Goal: Navigation & Orientation: Understand site structure

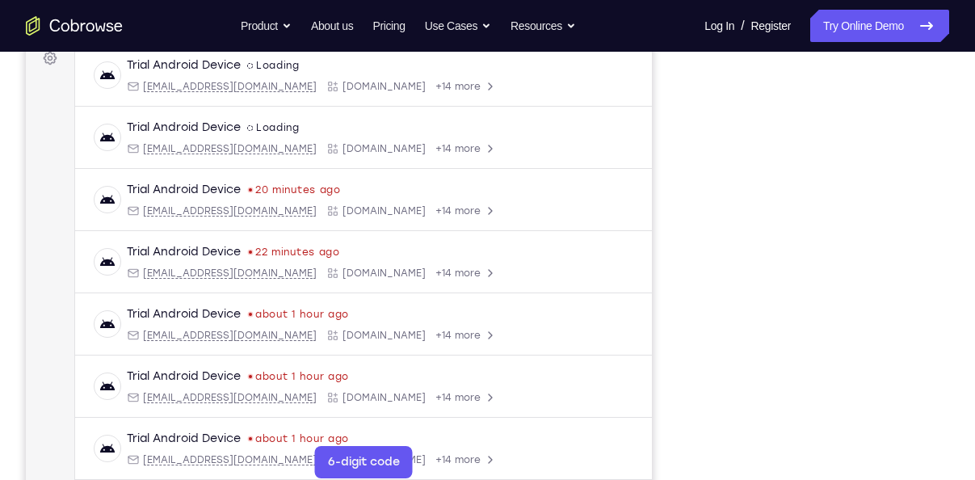
scroll to position [250, 0]
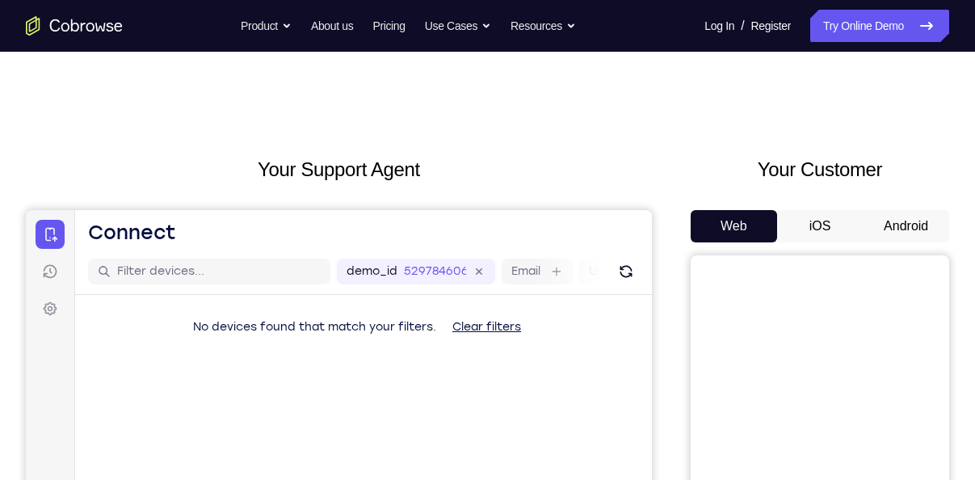
click at [911, 226] on button "Android" at bounding box center [906, 226] width 86 height 32
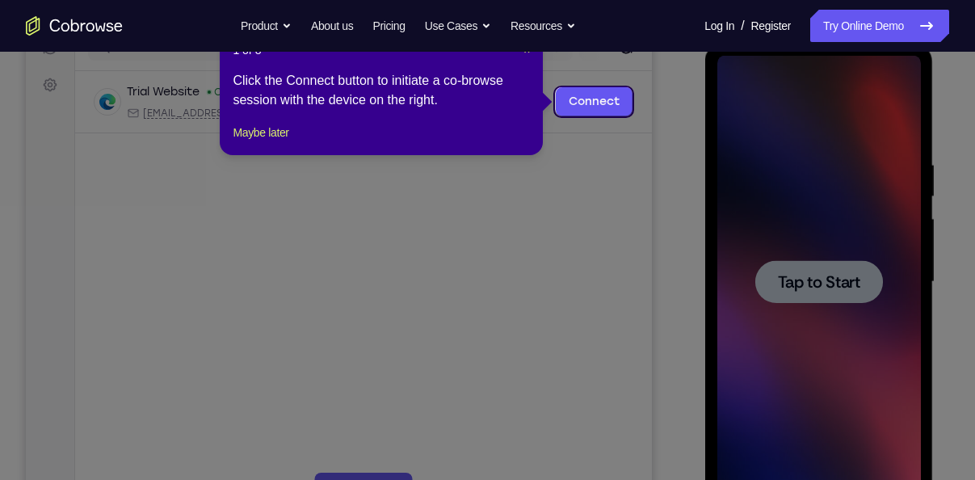
click at [869, 239] on icon at bounding box center [493, 240] width 987 height 480
click at [285, 142] on button "Maybe later" at bounding box center [261, 132] width 56 height 19
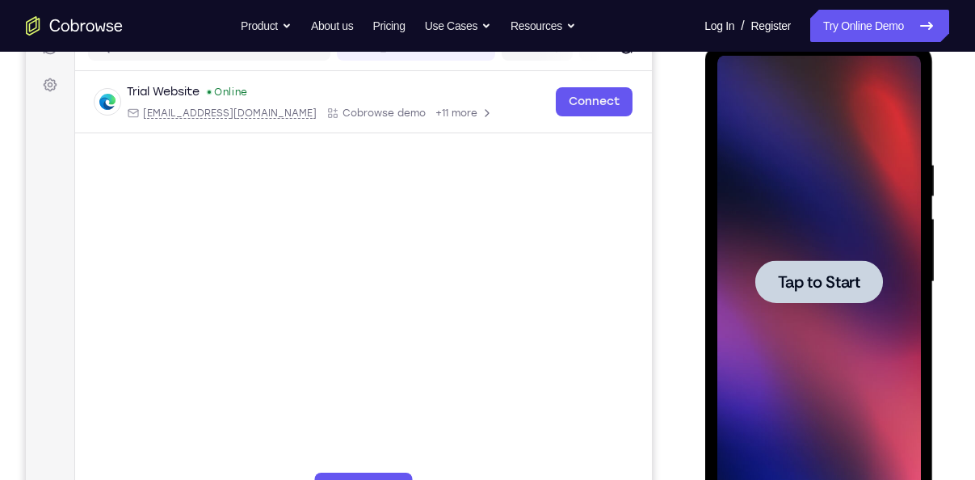
scroll to position [210, 0]
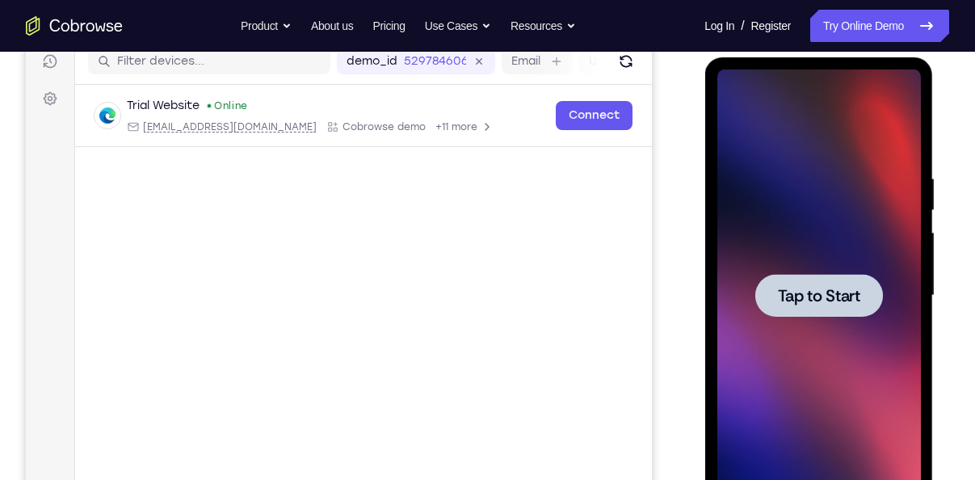
click at [869, 205] on div at bounding box center [819, 295] width 204 height 452
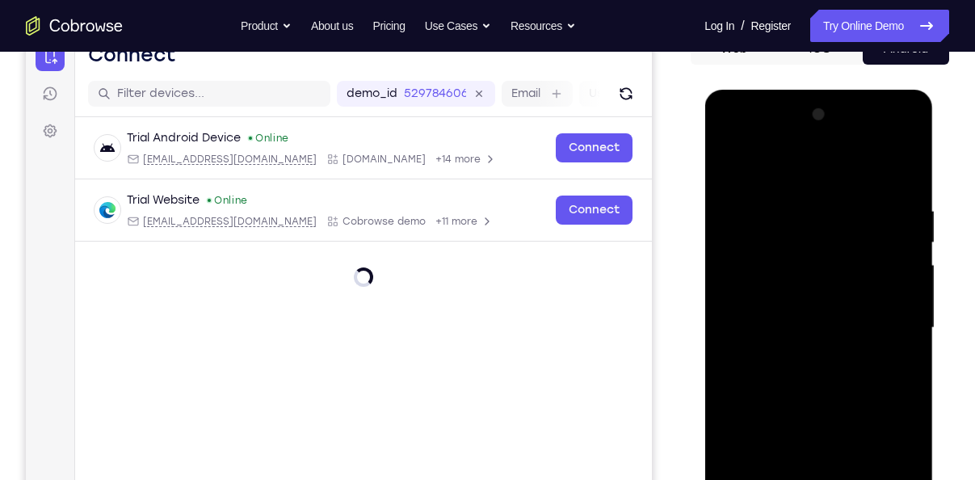
scroll to position [273, 0]
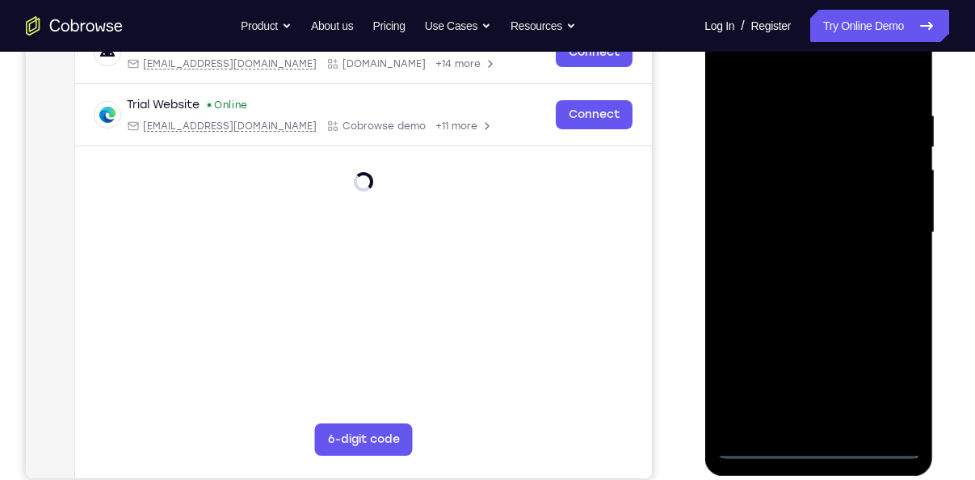
click at [822, 443] on div at bounding box center [819, 232] width 204 height 452
click at [817, 447] on div at bounding box center [819, 232] width 204 height 452
click at [890, 377] on div at bounding box center [819, 232] width 204 height 452
click at [905, 382] on div at bounding box center [819, 232] width 204 height 452
click at [894, 380] on div at bounding box center [819, 232] width 204 height 452
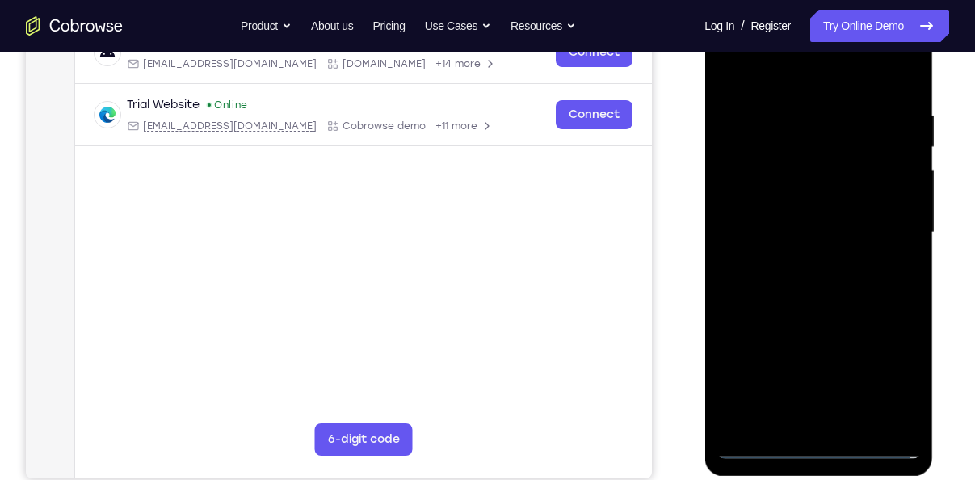
click at [758, 452] on div at bounding box center [819, 232] width 204 height 452
click at [760, 443] on div at bounding box center [819, 232] width 204 height 452
click at [886, 372] on div at bounding box center [819, 232] width 204 height 452
click at [727, 72] on div at bounding box center [819, 232] width 204 height 452
click at [883, 228] on div at bounding box center [819, 232] width 204 height 452
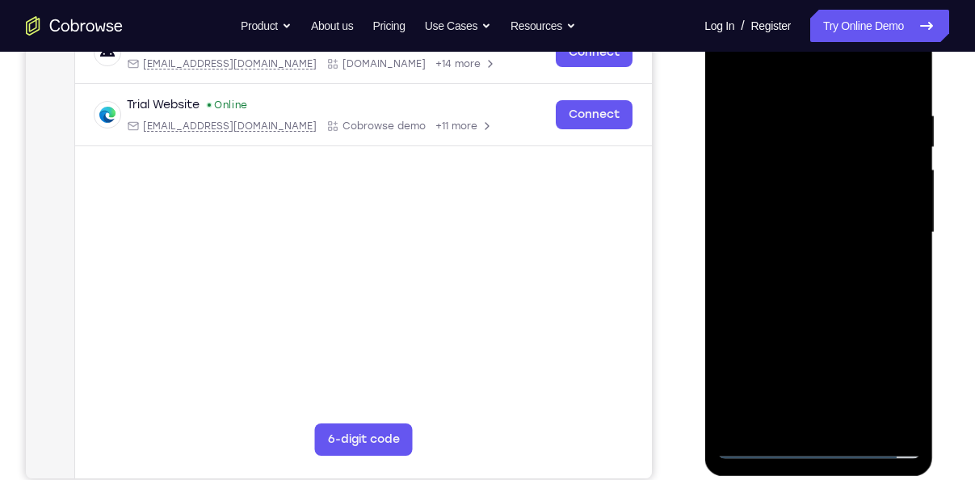
click at [799, 267] on div at bounding box center [819, 232] width 204 height 452
click at [793, 228] on div at bounding box center [819, 232] width 204 height 452
click at [817, 200] on div at bounding box center [819, 232] width 204 height 452
click at [794, 233] on div at bounding box center [819, 232] width 204 height 452
click at [767, 284] on div at bounding box center [819, 232] width 204 height 452
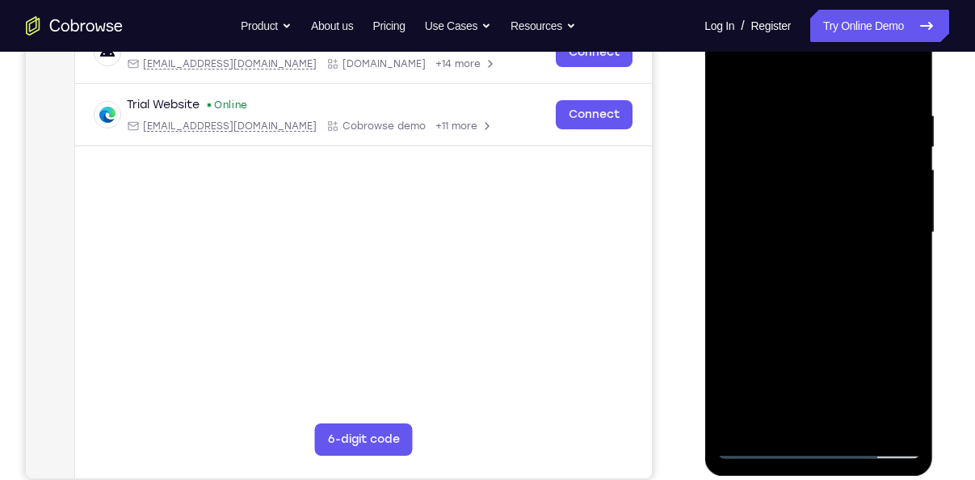
click at [833, 305] on div at bounding box center [819, 232] width 204 height 452
click at [860, 430] on div at bounding box center [819, 232] width 204 height 452
click at [836, 317] on div at bounding box center [819, 232] width 204 height 452
click at [817, 317] on div at bounding box center [819, 232] width 204 height 452
click at [730, 69] on div at bounding box center [819, 232] width 204 height 452
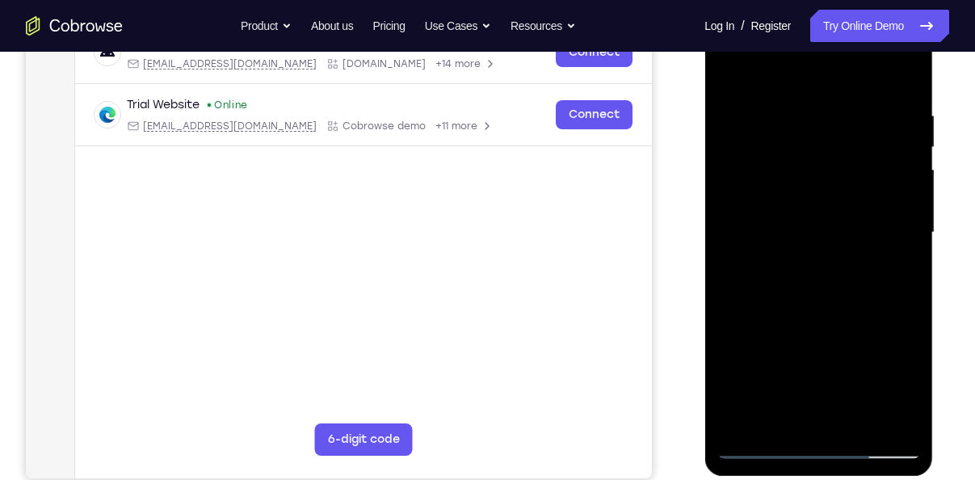
click at [807, 212] on div at bounding box center [819, 232] width 204 height 452
click at [890, 271] on div at bounding box center [819, 232] width 204 height 452
drag, startPoint x: 768, startPoint y: 132, endPoint x: 773, endPoint y: 90, distance: 43.2
click at [773, 90] on div at bounding box center [819, 232] width 204 height 452
click at [733, 72] on div at bounding box center [819, 232] width 204 height 452
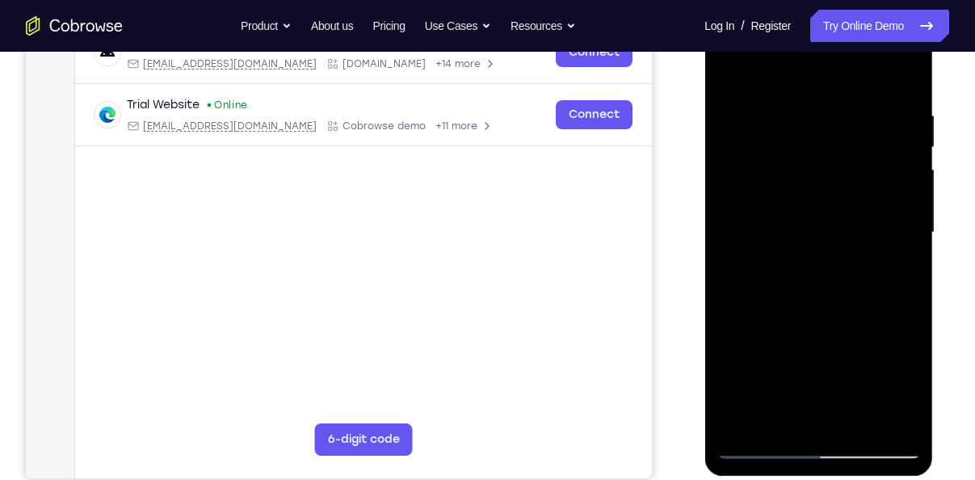
click at [739, 65] on div at bounding box center [819, 232] width 204 height 452
click at [854, 423] on div at bounding box center [819, 232] width 204 height 452
click at [823, 208] on div at bounding box center [819, 232] width 204 height 452
drag, startPoint x: 856, startPoint y: 179, endPoint x: 849, endPoint y: 341, distance: 161.7
click at [849, 341] on div at bounding box center [819, 232] width 204 height 452
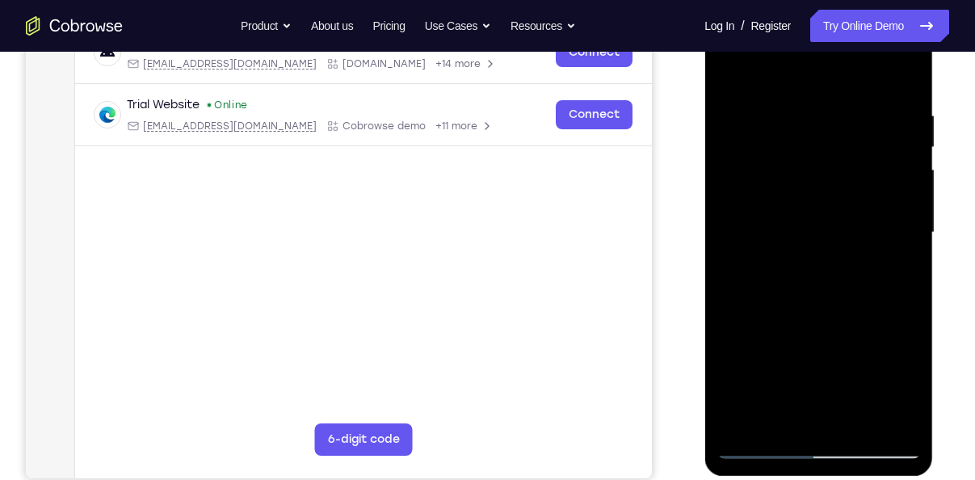
drag, startPoint x: 757, startPoint y: 142, endPoint x: 760, endPoint y: 168, distance: 26.1
click at [760, 168] on div at bounding box center [819, 232] width 204 height 452
drag, startPoint x: 760, startPoint y: 168, endPoint x: 751, endPoint y: 82, distance: 87.0
click at [751, 82] on div at bounding box center [819, 232] width 204 height 452
drag, startPoint x: 852, startPoint y: 265, endPoint x: 839, endPoint y: 133, distance: 132.3
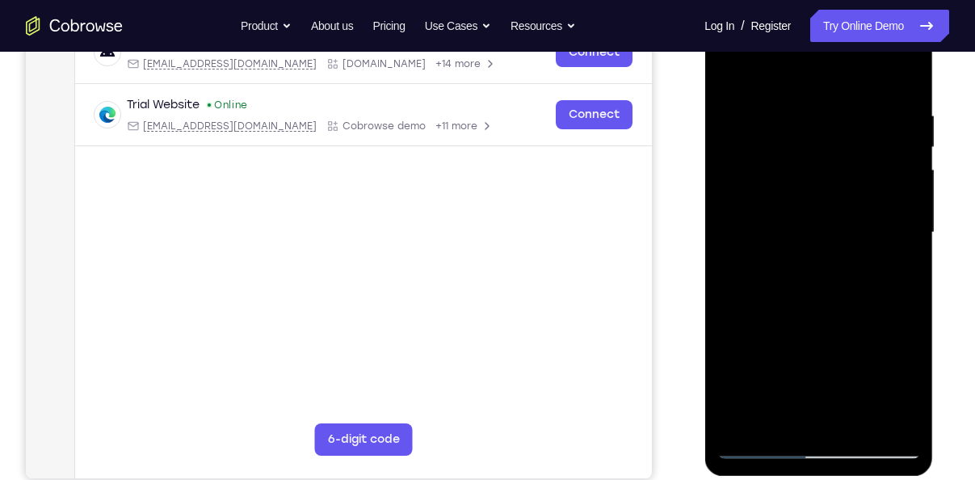
click at [839, 133] on div at bounding box center [819, 232] width 204 height 452
click at [894, 271] on div at bounding box center [819, 232] width 204 height 452
click at [730, 78] on div at bounding box center [819, 232] width 204 height 452
click at [820, 215] on div at bounding box center [819, 232] width 204 height 452
drag, startPoint x: 904, startPoint y: 158, endPoint x: 894, endPoint y: 211, distance: 54.3
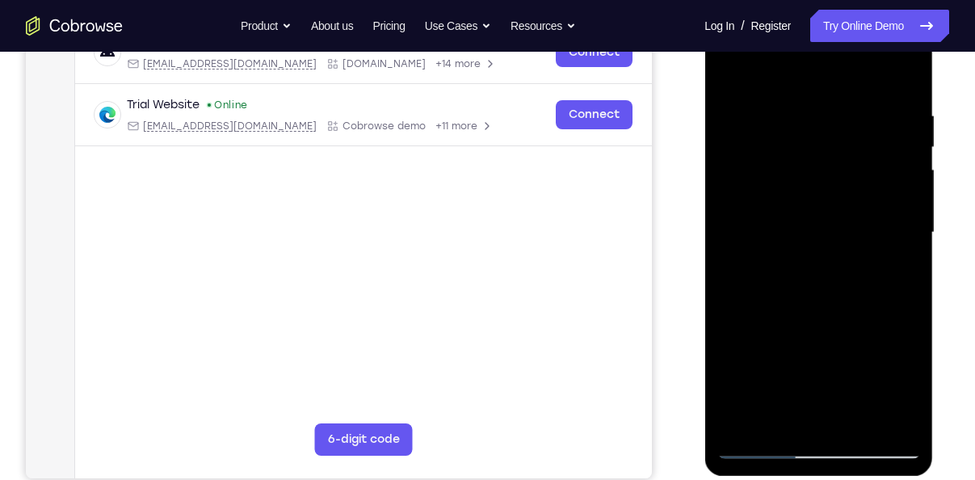
click at [894, 211] on div at bounding box center [819, 232] width 204 height 452
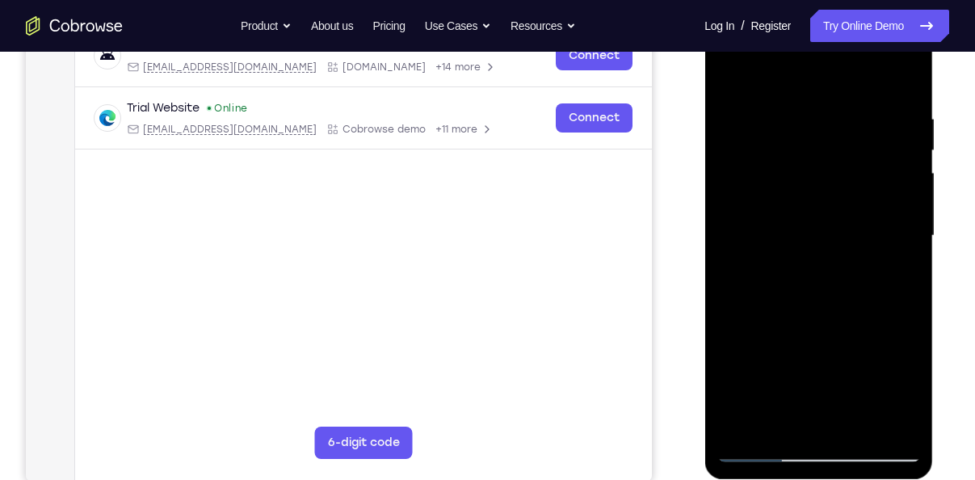
drag, startPoint x: 802, startPoint y: 317, endPoint x: 802, endPoint y: 110, distance: 206.8
click at [802, 110] on div at bounding box center [819, 236] width 204 height 452
click at [728, 76] on div at bounding box center [819, 236] width 204 height 452
click at [728, 77] on div at bounding box center [819, 236] width 204 height 452
drag, startPoint x: 830, startPoint y: 272, endPoint x: 810, endPoint y: 134, distance: 139.5
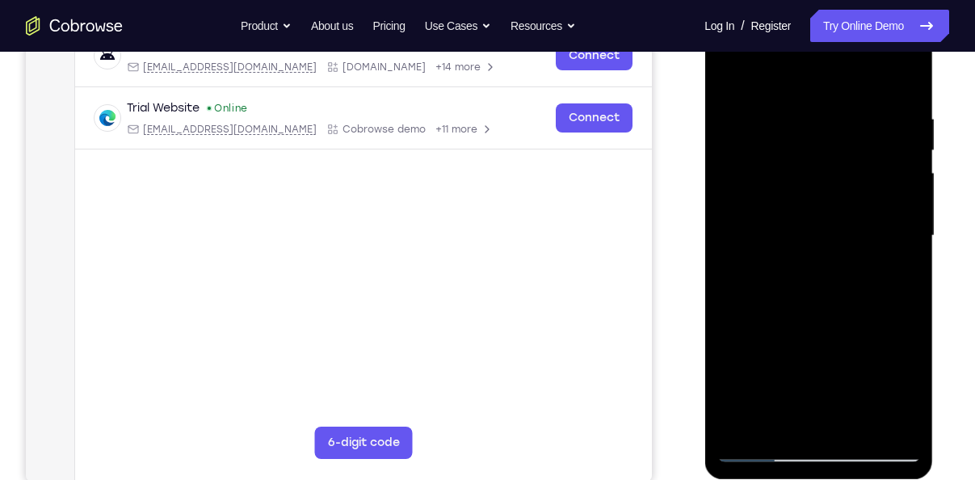
click at [810, 134] on div at bounding box center [819, 236] width 204 height 452
drag, startPoint x: 825, startPoint y: 292, endPoint x: 807, endPoint y: 144, distance: 149.7
click at [807, 144] on div at bounding box center [819, 236] width 204 height 452
drag, startPoint x: 857, startPoint y: 362, endPoint x: 827, endPoint y: 100, distance: 263.6
click at [827, 100] on div at bounding box center [819, 236] width 204 height 452
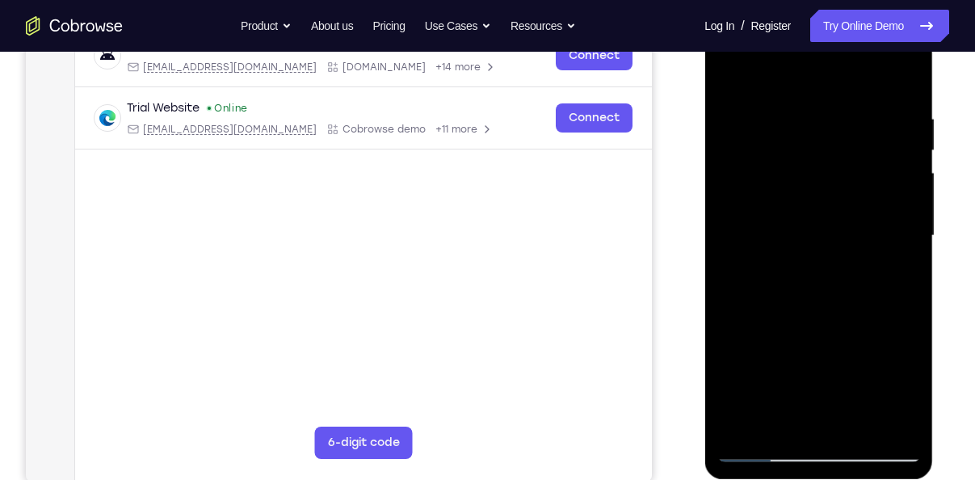
drag, startPoint x: 869, startPoint y: 373, endPoint x: 842, endPoint y: 184, distance: 191.0
click at [842, 184] on div at bounding box center [819, 236] width 204 height 452
drag, startPoint x: 859, startPoint y: 359, endPoint x: 843, endPoint y: 214, distance: 145.5
click at [843, 214] on div at bounding box center [819, 236] width 204 height 452
drag, startPoint x: 810, startPoint y: 229, endPoint x: 810, endPoint y: 263, distance: 34.7
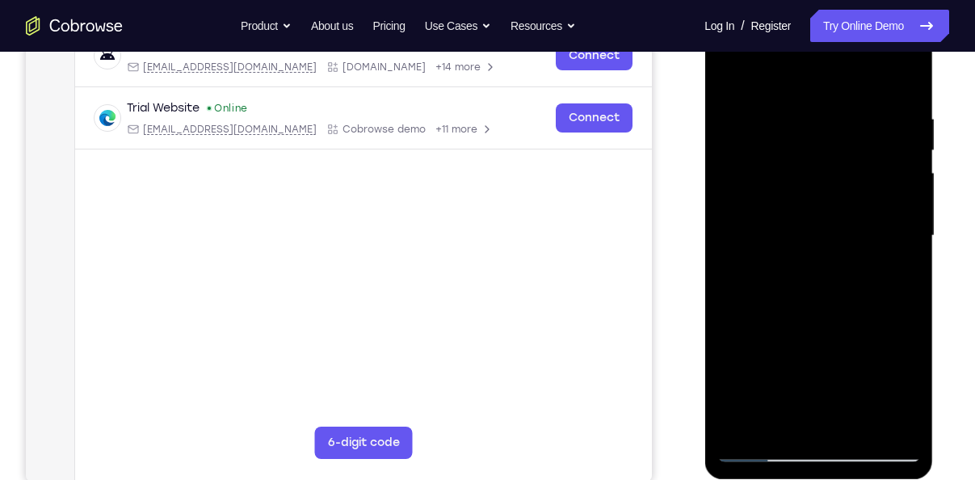
click at [810, 263] on div at bounding box center [819, 236] width 204 height 452
click at [859, 427] on div at bounding box center [819, 236] width 204 height 452
click at [794, 220] on div at bounding box center [819, 236] width 204 height 452
click at [755, 78] on div at bounding box center [819, 236] width 204 height 452
drag, startPoint x: 795, startPoint y: 326, endPoint x: 792, endPoint y: 278, distance: 48.6
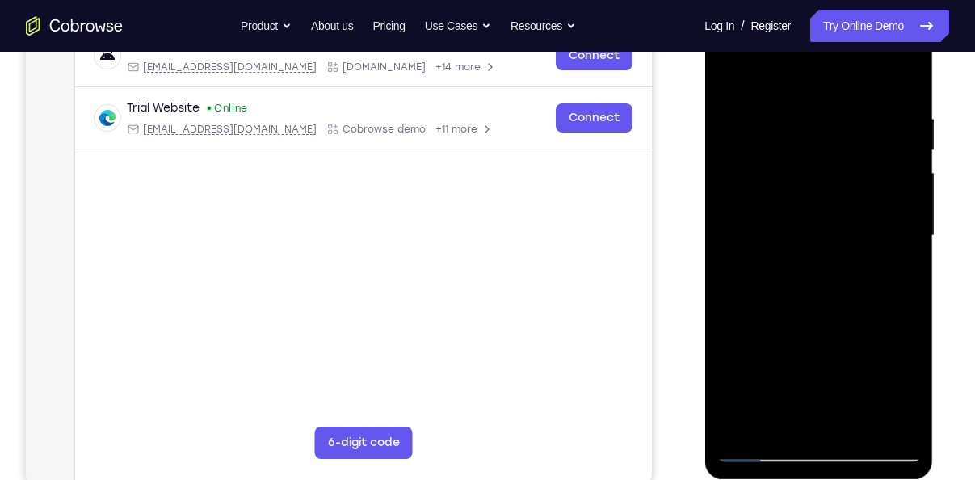
click at [792, 278] on div at bounding box center [819, 236] width 204 height 452
click at [896, 305] on div at bounding box center [819, 236] width 204 height 452
drag, startPoint x: 884, startPoint y: 219, endPoint x: 887, endPoint y: 265, distance: 46.2
click at [887, 265] on div at bounding box center [819, 236] width 204 height 452
click at [909, 204] on div at bounding box center [819, 236] width 204 height 452
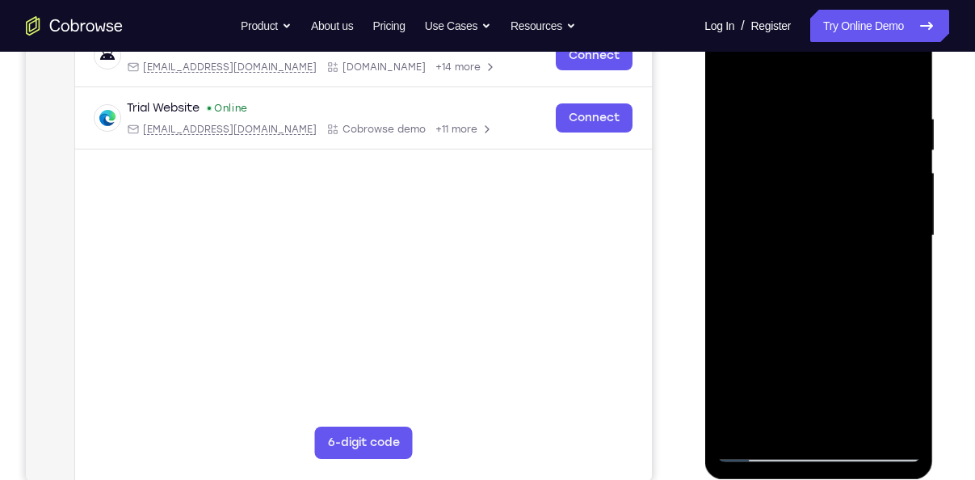
click at [906, 208] on div at bounding box center [819, 236] width 204 height 452
click at [730, 82] on div at bounding box center [819, 236] width 204 height 452
click at [731, 74] on div at bounding box center [819, 236] width 204 height 452
drag, startPoint x: 787, startPoint y: 337, endPoint x: 780, endPoint y: 217, distance: 120.6
click at [780, 217] on div at bounding box center [819, 236] width 204 height 452
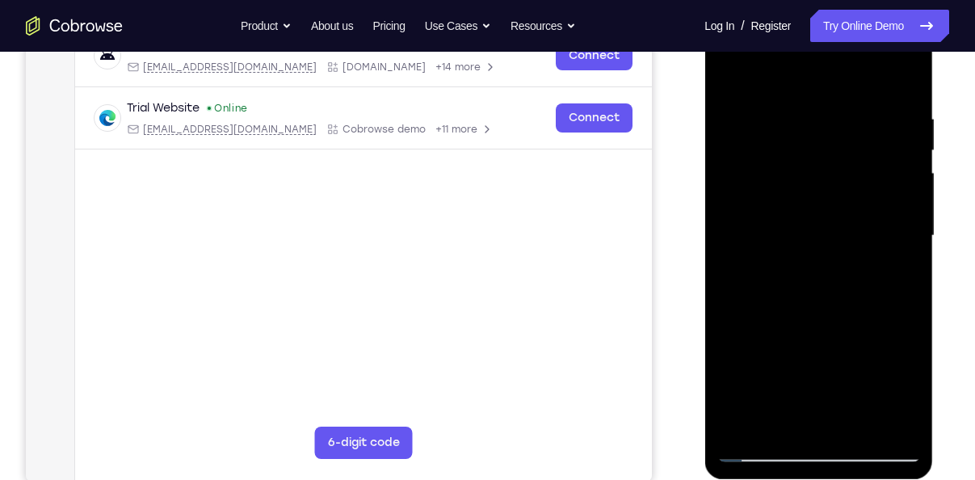
drag, startPoint x: 818, startPoint y: 333, endPoint x: 809, endPoint y: 250, distance: 83.7
click at [809, 250] on div at bounding box center [819, 236] width 204 height 452
drag, startPoint x: 824, startPoint y: 344, endPoint x: 822, endPoint y: 277, distance: 67.1
click at [822, 277] on div at bounding box center [819, 236] width 204 height 452
click at [757, 171] on div at bounding box center [819, 236] width 204 height 452
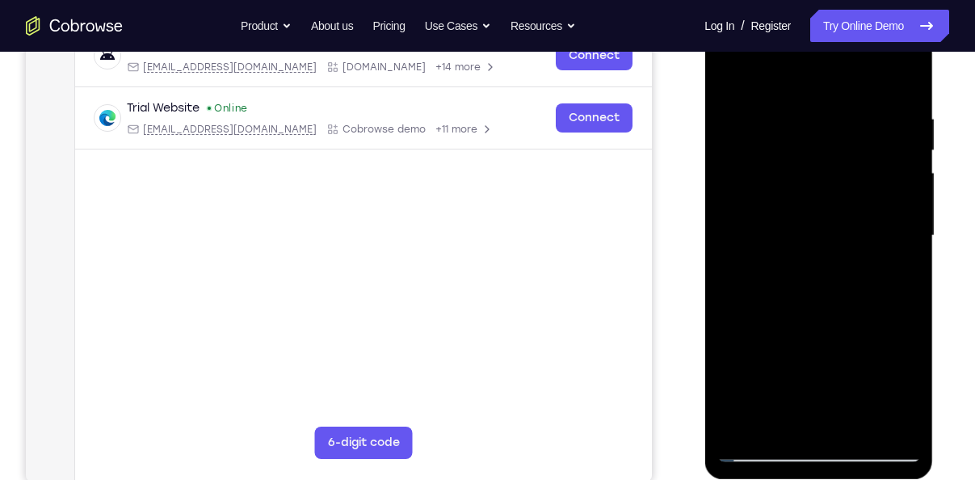
drag, startPoint x: 784, startPoint y: 204, endPoint x: 767, endPoint y: 304, distance: 101.7
click at [767, 304] on div at bounding box center [819, 236] width 204 height 452
click at [909, 246] on div at bounding box center [819, 236] width 204 height 452
click at [912, 241] on div at bounding box center [819, 236] width 204 height 452
click at [912, 242] on div at bounding box center [819, 236] width 204 height 452
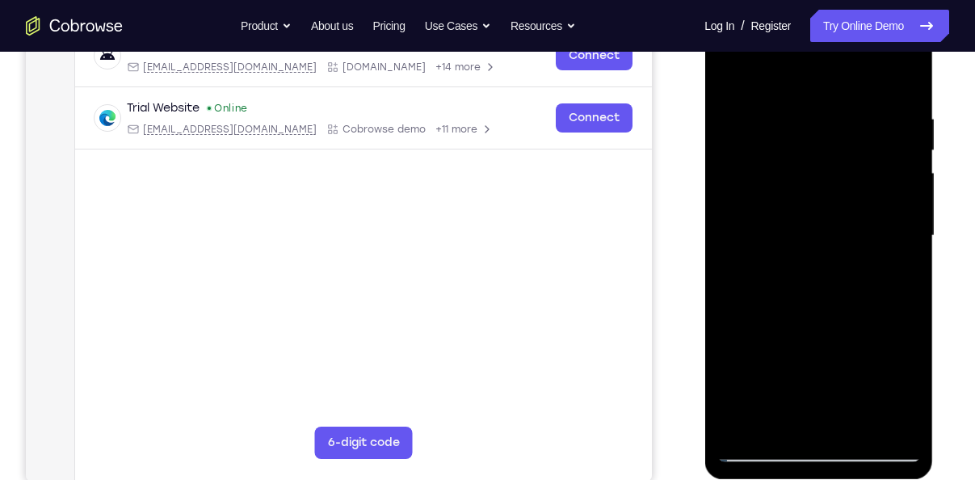
click at [912, 242] on div at bounding box center [819, 236] width 204 height 452
click at [730, 70] on div at bounding box center [819, 236] width 204 height 452
drag, startPoint x: 805, startPoint y: 305, endPoint x: 798, endPoint y: 116, distance: 189.2
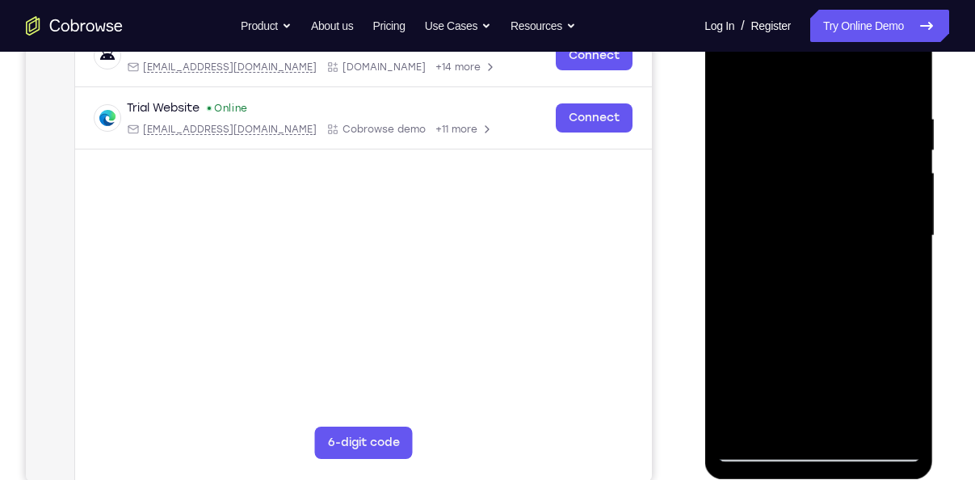
click at [798, 116] on div at bounding box center [819, 236] width 204 height 452
click at [809, 173] on div at bounding box center [819, 236] width 204 height 452
drag, startPoint x: 810, startPoint y: 195, endPoint x: 799, endPoint y: 305, distance: 110.4
click at [799, 305] on div at bounding box center [819, 236] width 204 height 452
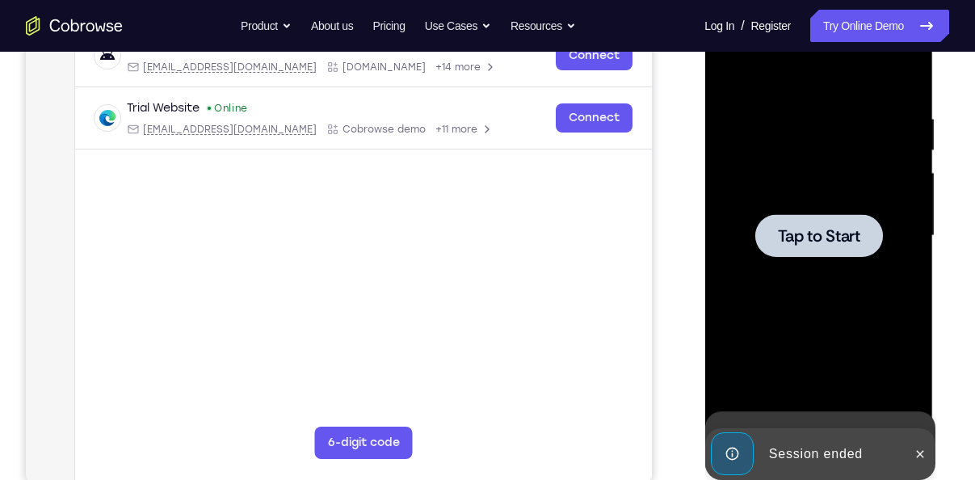
click at [734, 67] on div at bounding box center [819, 236] width 204 height 452
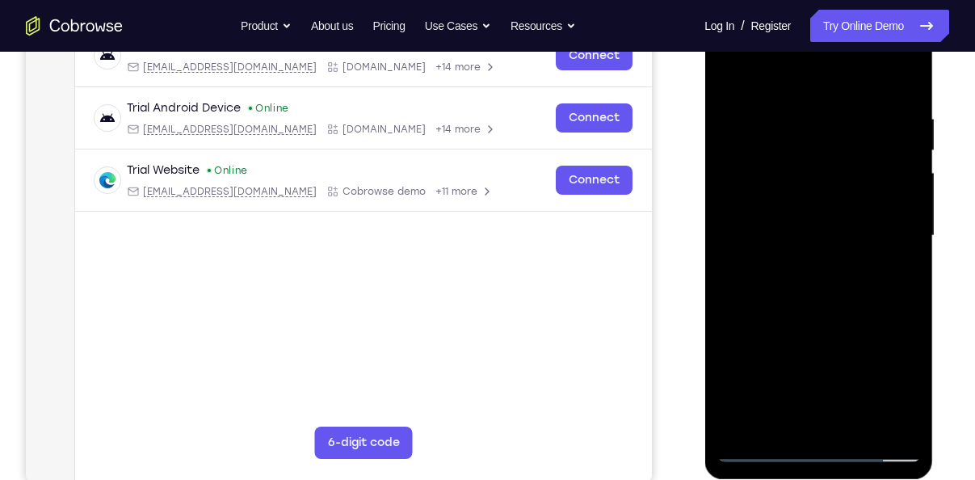
click at [820, 448] on div at bounding box center [819, 236] width 204 height 452
click at [895, 383] on div at bounding box center [819, 236] width 204 height 452
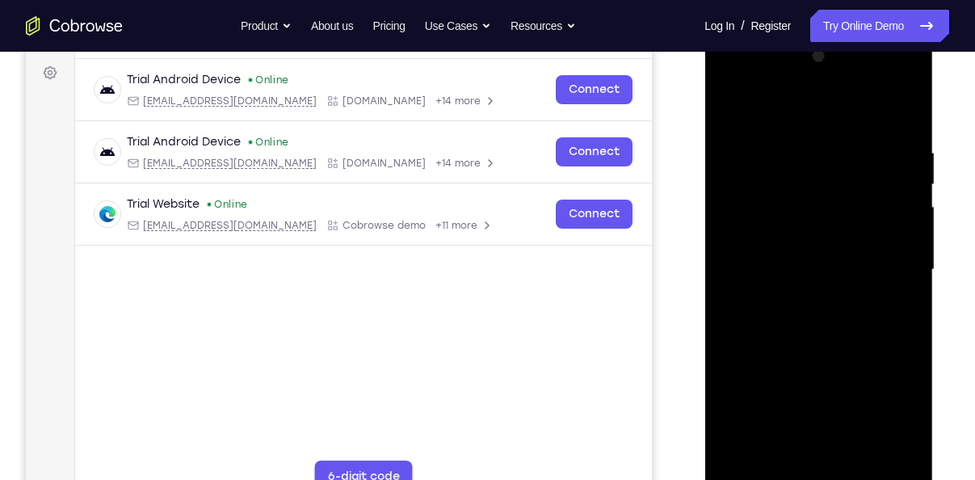
scroll to position [234, 0]
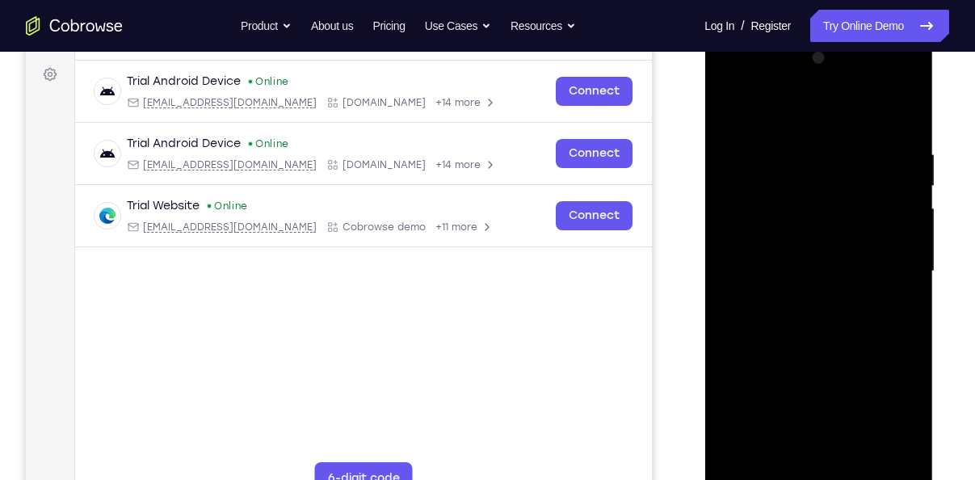
click at [733, 115] on div at bounding box center [819, 271] width 204 height 452
click at [884, 262] on div at bounding box center [819, 271] width 204 height 452
click at [802, 301] on div at bounding box center [819, 271] width 204 height 452
click at [802, 254] on div at bounding box center [819, 271] width 204 height 452
click at [826, 233] on div at bounding box center [819, 271] width 204 height 452
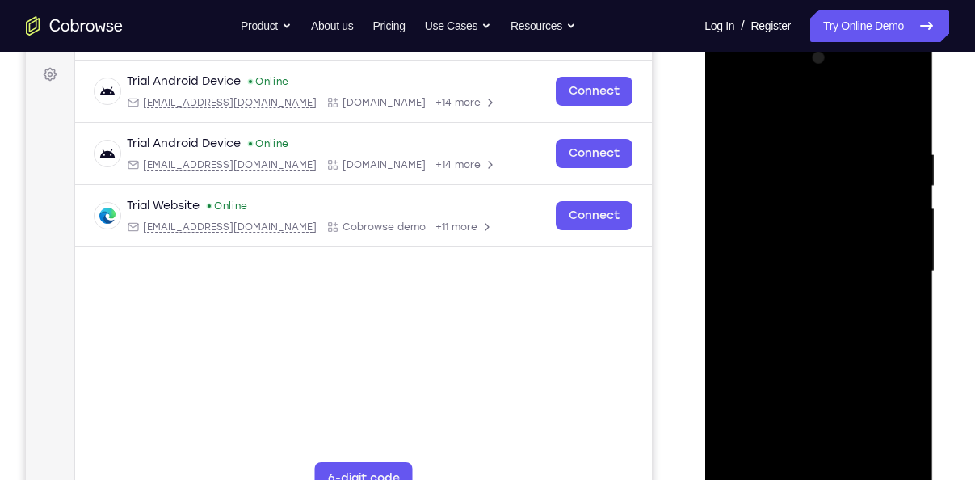
click at [817, 234] on div at bounding box center [819, 271] width 204 height 452
click at [812, 276] on div at bounding box center [819, 271] width 204 height 452
click at [809, 317] on div at bounding box center [819, 271] width 204 height 452
click at [804, 316] on div at bounding box center [819, 271] width 204 height 452
click at [803, 326] on div at bounding box center [819, 271] width 204 height 452
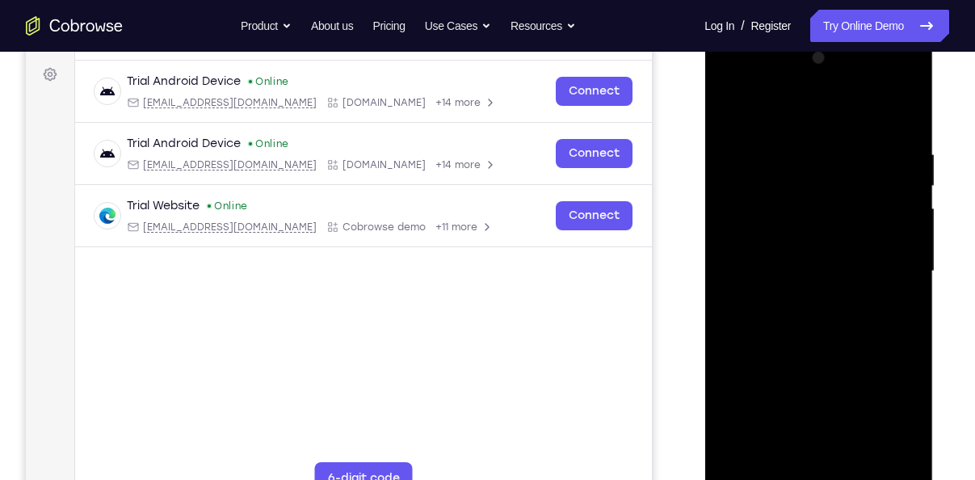
click at [857, 344] on div at bounding box center [819, 271] width 204 height 452
click at [860, 463] on div at bounding box center [819, 271] width 204 height 452
click at [833, 360] on div at bounding box center [819, 271] width 204 height 452
click at [815, 252] on div at bounding box center [819, 271] width 204 height 452
click at [781, 106] on div at bounding box center [819, 271] width 204 height 452
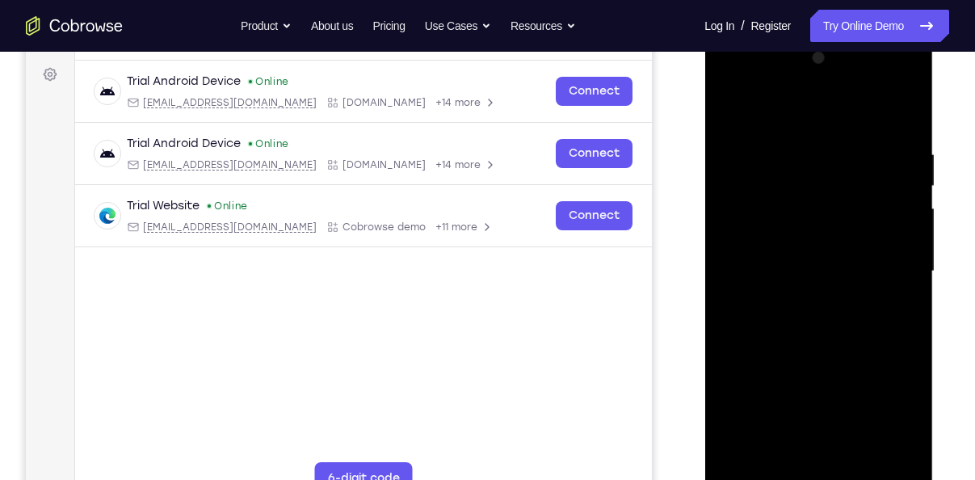
drag, startPoint x: 805, startPoint y: 371, endPoint x: 804, endPoint y: 214, distance: 156.7
click at [804, 214] on div at bounding box center [819, 271] width 204 height 452
click at [804, 351] on div at bounding box center [819, 271] width 204 height 452
drag, startPoint x: 817, startPoint y: 241, endPoint x: 793, endPoint y: 354, distance: 115.7
click at [793, 354] on div at bounding box center [819, 271] width 204 height 452
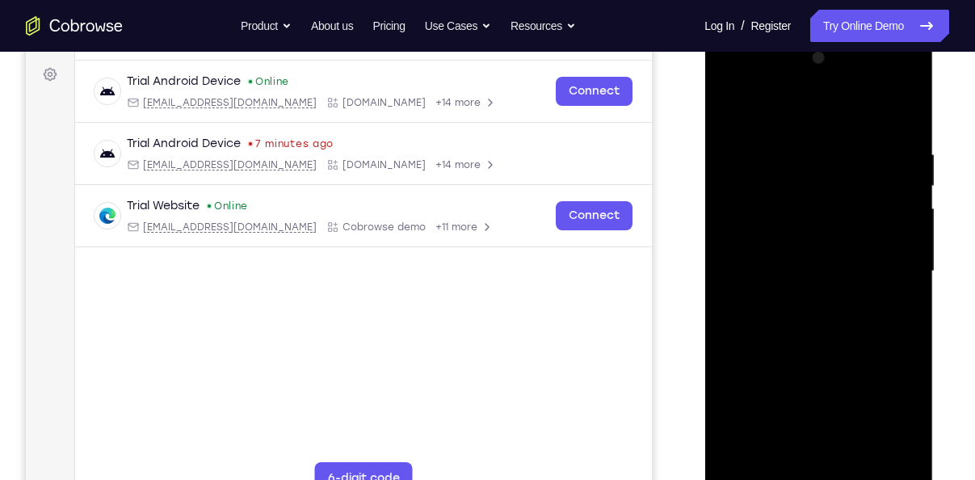
click at [911, 273] on div at bounding box center [819, 271] width 204 height 452
click at [906, 276] on div at bounding box center [819, 271] width 204 height 452
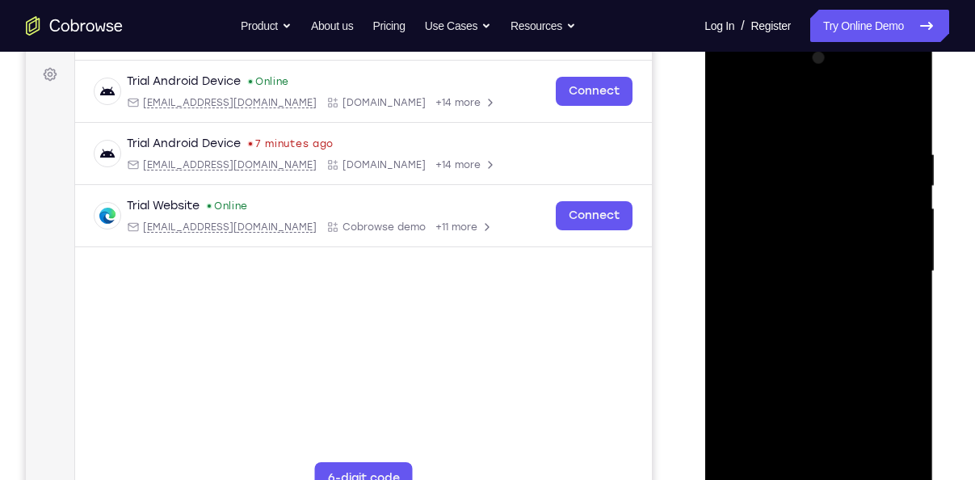
click at [733, 110] on div at bounding box center [819, 271] width 204 height 452
drag, startPoint x: 799, startPoint y: 359, endPoint x: 798, endPoint y: 208, distance: 151.1
click at [798, 208] on div at bounding box center [819, 271] width 204 height 452
click at [879, 346] on div at bounding box center [819, 271] width 204 height 452
drag, startPoint x: 844, startPoint y: 284, endPoint x: 827, endPoint y: 368, distance: 85.9
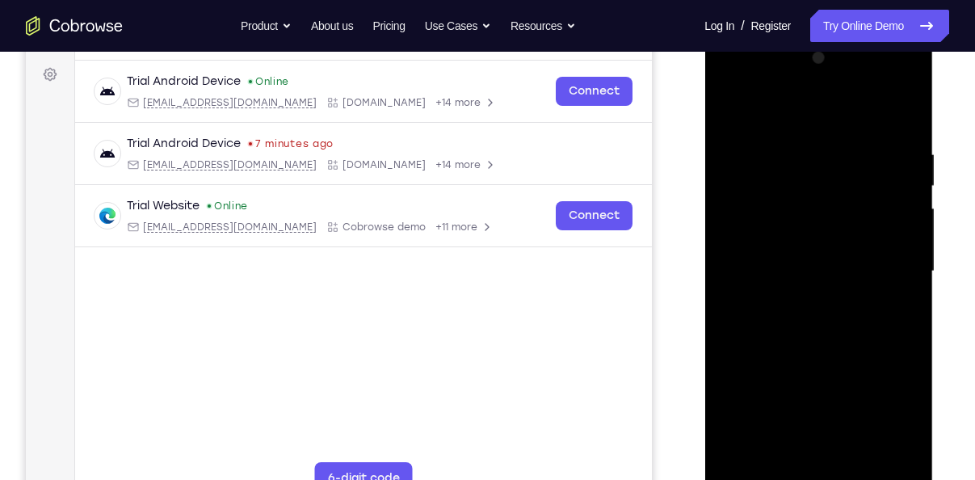
click at [827, 368] on div at bounding box center [819, 271] width 204 height 452
click at [908, 255] on div at bounding box center [819, 271] width 204 height 452
click at [908, 265] on div at bounding box center [819, 271] width 204 height 452
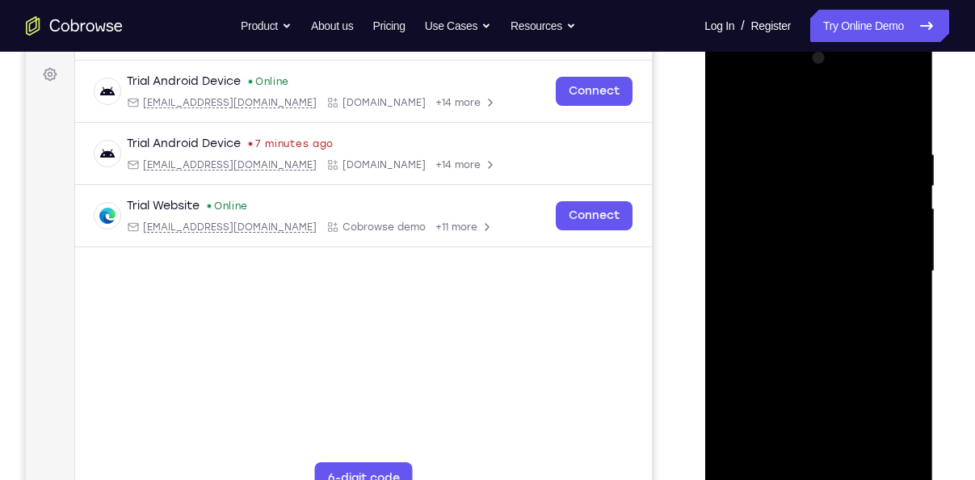
click at [908, 265] on div at bounding box center [819, 271] width 204 height 452
click at [730, 108] on div at bounding box center [819, 271] width 204 height 452
drag, startPoint x: 821, startPoint y: 346, endPoint x: 793, endPoint y: 170, distance: 178.4
click at [793, 170] on div at bounding box center [819, 271] width 204 height 452
drag, startPoint x: 822, startPoint y: 355, endPoint x: 827, endPoint y: 272, distance: 83.4
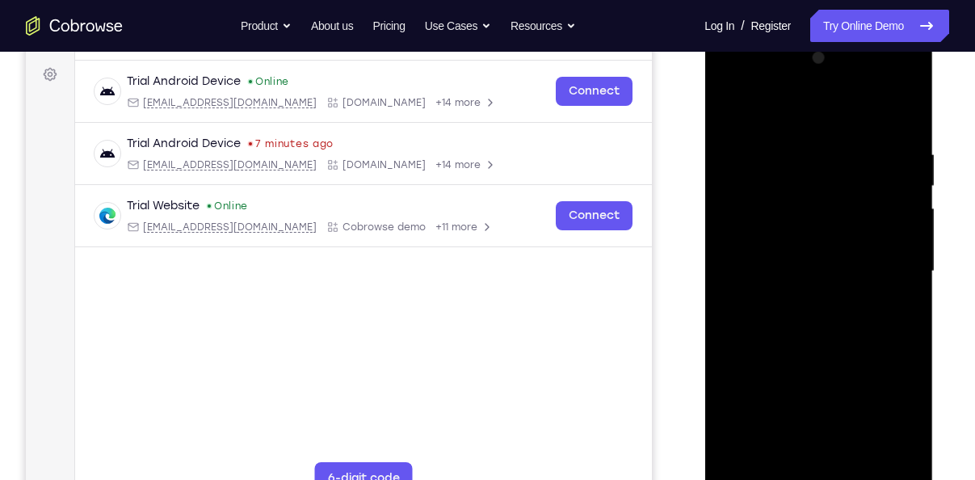
click at [827, 272] on div at bounding box center [819, 271] width 204 height 452
click at [760, 307] on div at bounding box center [819, 271] width 204 height 452
drag, startPoint x: 812, startPoint y: 217, endPoint x: 817, endPoint y: 346, distance: 128.6
click at [817, 346] on div at bounding box center [819, 271] width 204 height 452
click at [909, 275] on div at bounding box center [819, 271] width 204 height 452
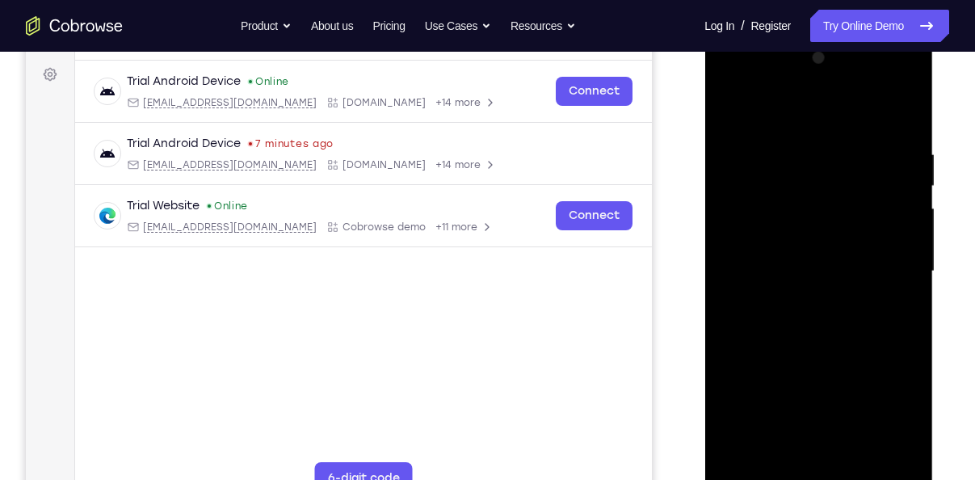
click at [908, 276] on div at bounding box center [819, 271] width 204 height 452
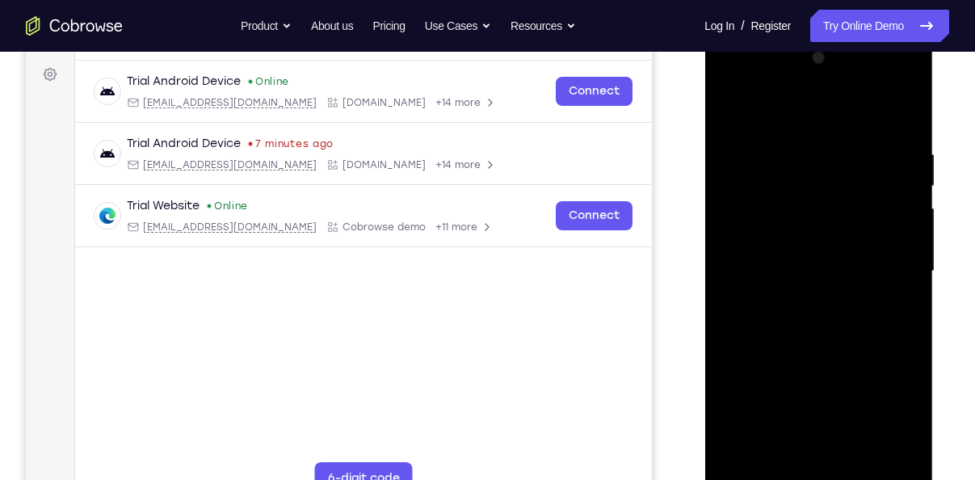
click at [908, 276] on div at bounding box center [819, 271] width 204 height 452
click at [728, 107] on div at bounding box center [819, 271] width 204 height 452
drag, startPoint x: 842, startPoint y: 368, endPoint x: 834, endPoint y: 246, distance: 122.3
click at [834, 246] on div at bounding box center [819, 271] width 204 height 452
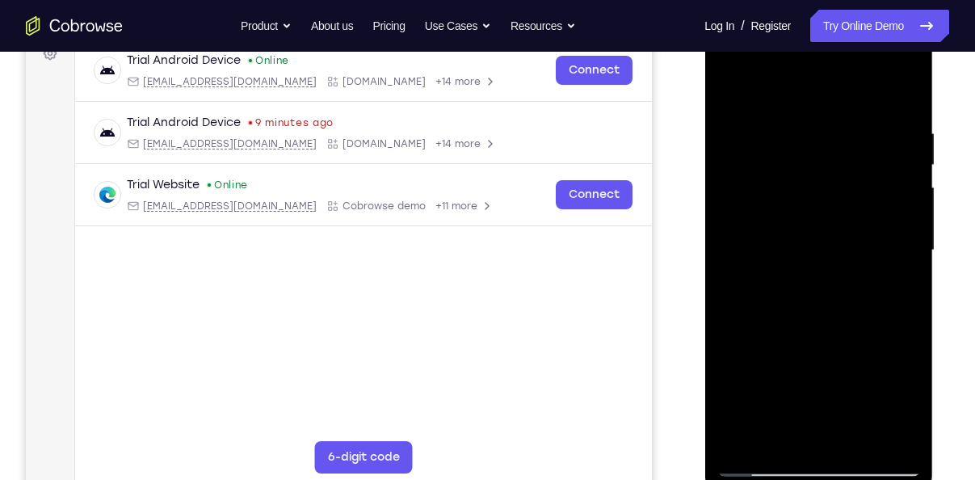
scroll to position [246, 0]
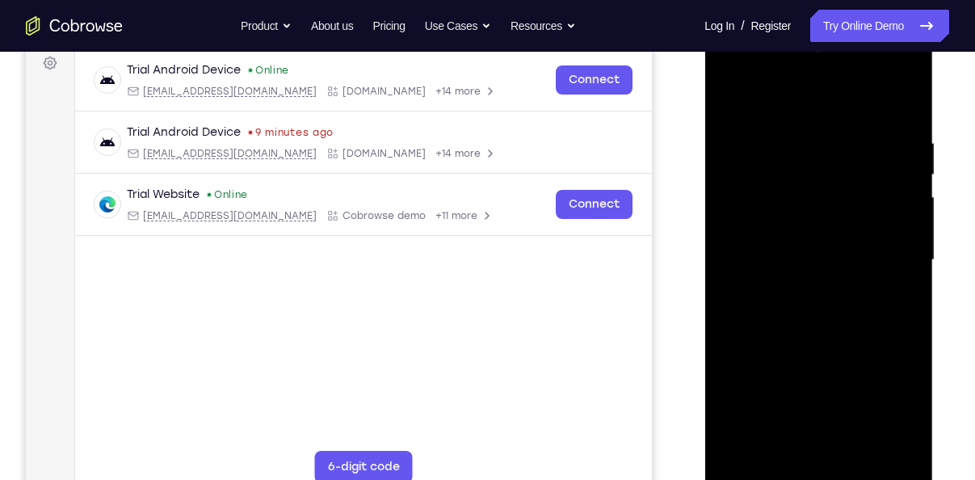
drag, startPoint x: 838, startPoint y: 356, endPoint x: 833, endPoint y: 210, distance: 146.3
click at [833, 210] on div at bounding box center [819, 260] width 204 height 452
drag, startPoint x: 812, startPoint y: 367, endPoint x: 801, endPoint y: 220, distance: 147.5
click at [801, 220] on div at bounding box center [819, 260] width 204 height 452
click at [872, 264] on div at bounding box center [819, 260] width 204 height 452
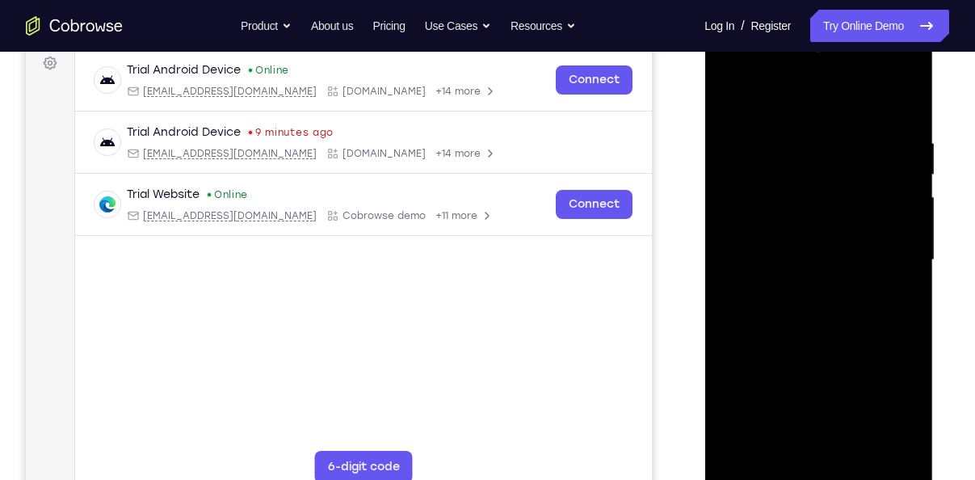
drag, startPoint x: 814, startPoint y: 237, endPoint x: 805, endPoint y: 373, distance: 136.8
click at [805, 373] on div at bounding box center [819, 260] width 204 height 452
click at [911, 239] on div at bounding box center [819, 260] width 204 height 452
click at [911, 259] on div at bounding box center [819, 260] width 204 height 452
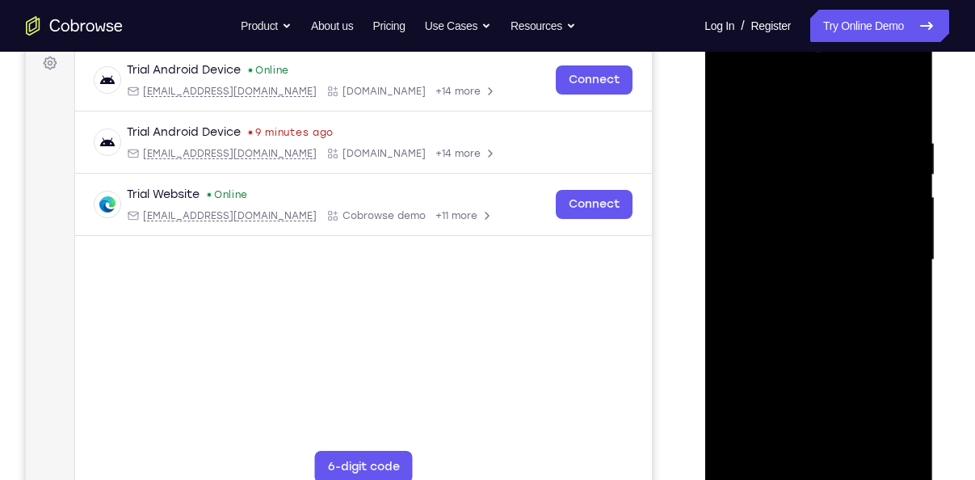
click at [899, 259] on div at bounding box center [819, 260] width 204 height 452
click at [729, 94] on div at bounding box center [819, 260] width 204 height 452
drag, startPoint x: 815, startPoint y: 316, endPoint x: 815, endPoint y: 228, distance: 88.1
click at [815, 228] on div at bounding box center [819, 260] width 204 height 452
click at [724, 158] on div at bounding box center [819, 260] width 204 height 452
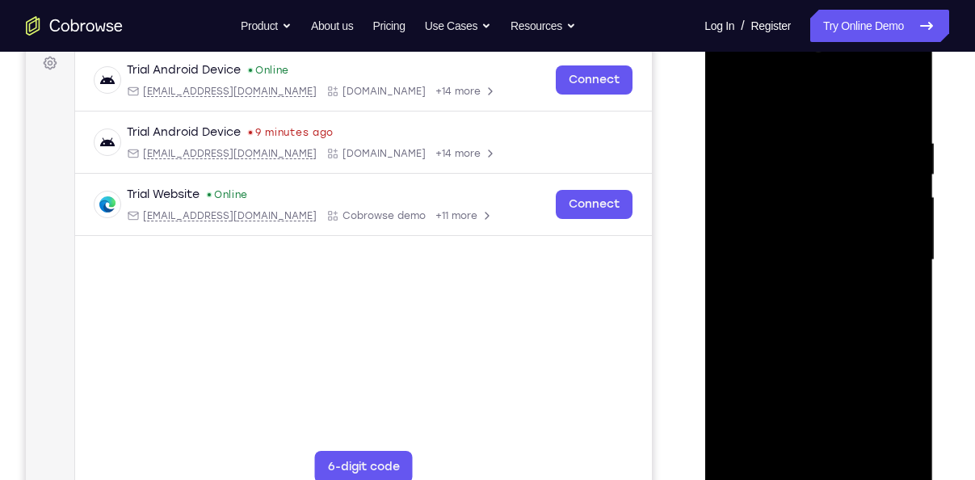
click at [740, 163] on div at bounding box center [819, 260] width 204 height 452
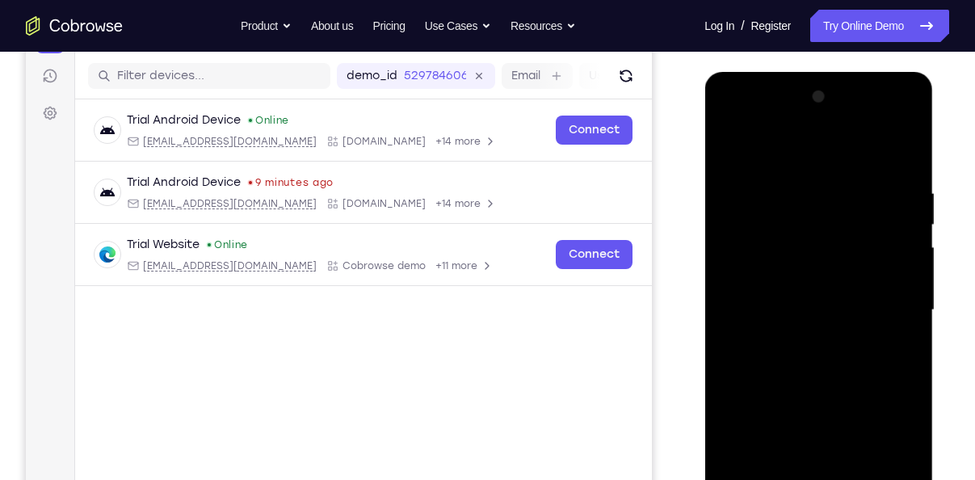
scroll to position [194, 0]
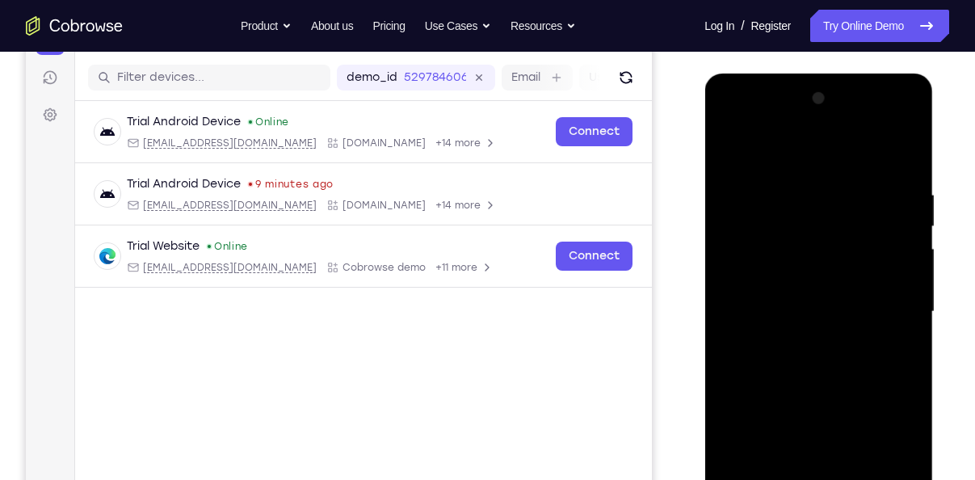
click at [889, 196] on div at bounding box center [819, 312] width 204 height 452
click at [909, 106] on div at bounding box center [819, 312] width 204 height 452
